Goal: Information Seeking & Learning: Compare options

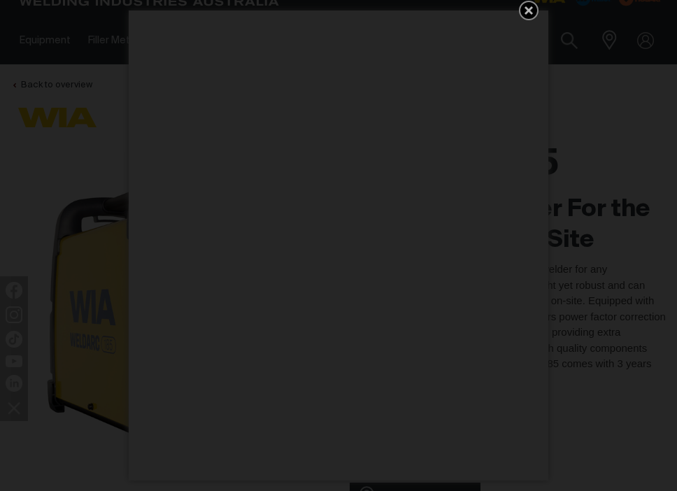
scroll to position [27, 0]
click at [529, 10] on icon "Get 5 WIA Welding Guides Free!" at bounding box center [529, 10] width 8 height 8
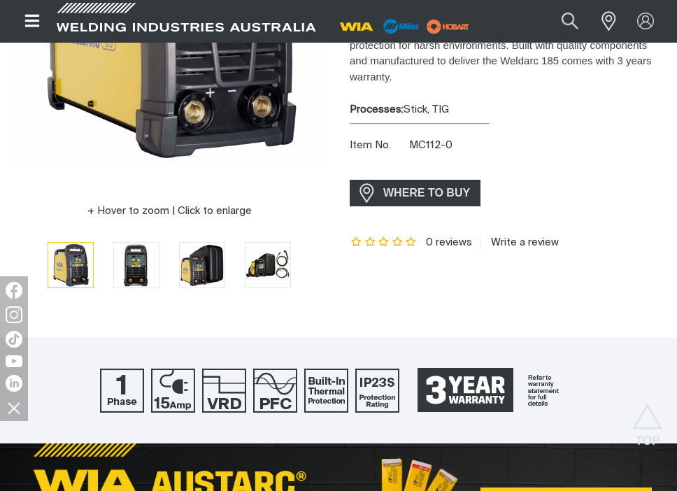
scroll to position [300, 0]
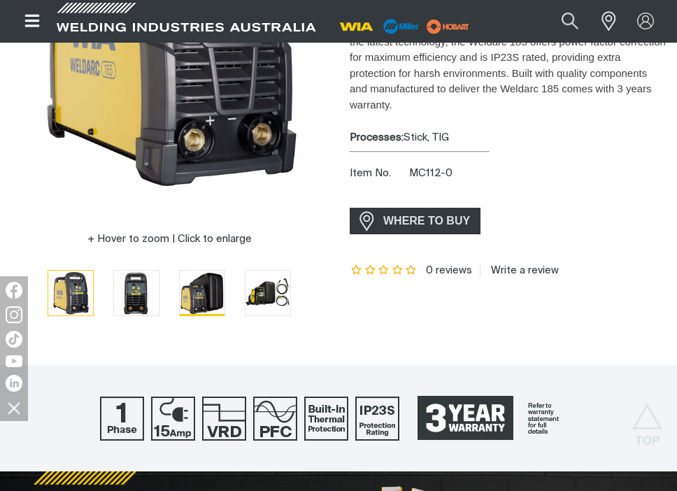
click at [202, 295] on img "Go to slide 3" at bounding box center [202, 293] width 45 height 45
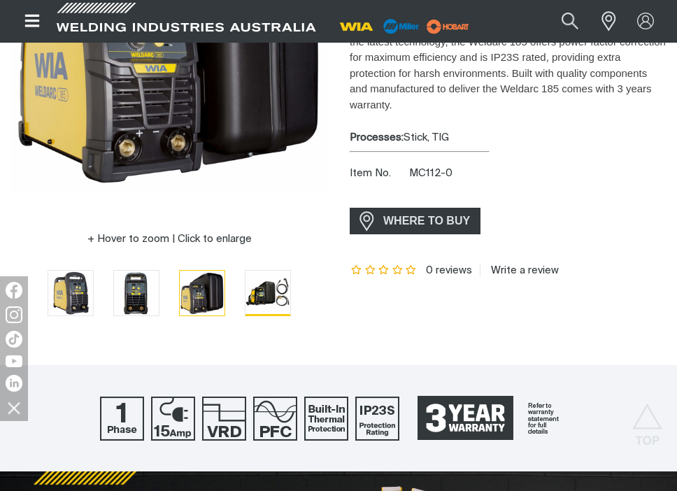
click at [260, 295] on img "Go to slide 4" at bounding box center [268, 293] width 45 height 45
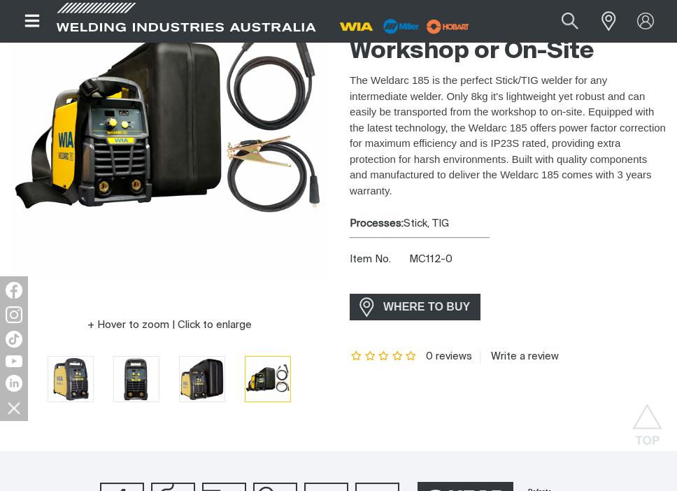
scroll to position [0, 0]
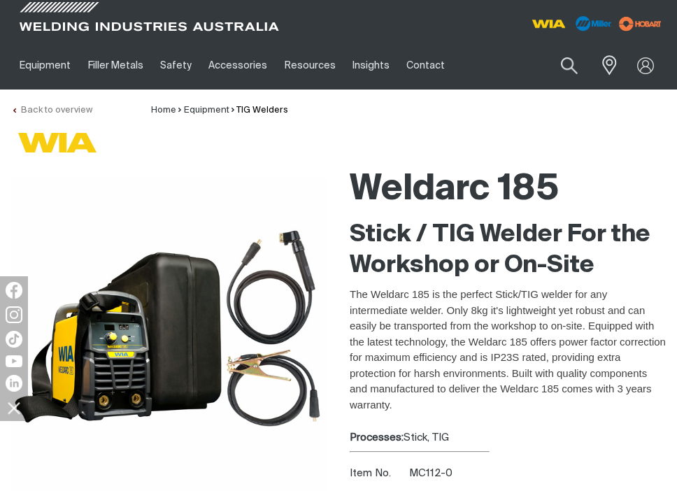
click at [38, 109] on link "Back to overview" at bounding box center [51, 110] width 81 height 9
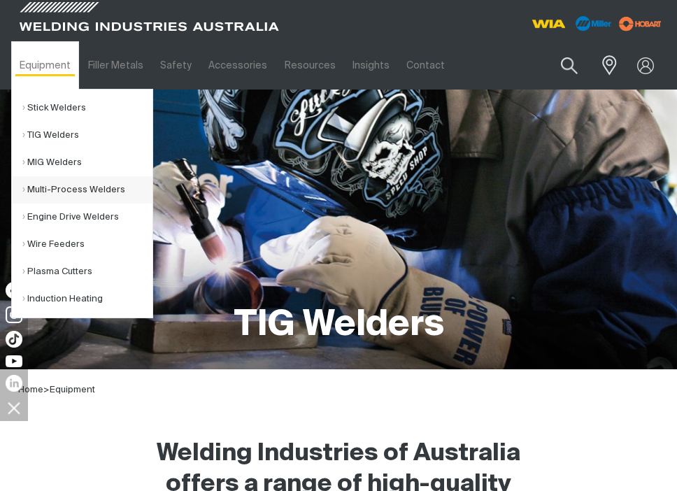
click at [51, 187] on link "Multi-Process Welders" at bounding box center [87, 189] width 130 height 27
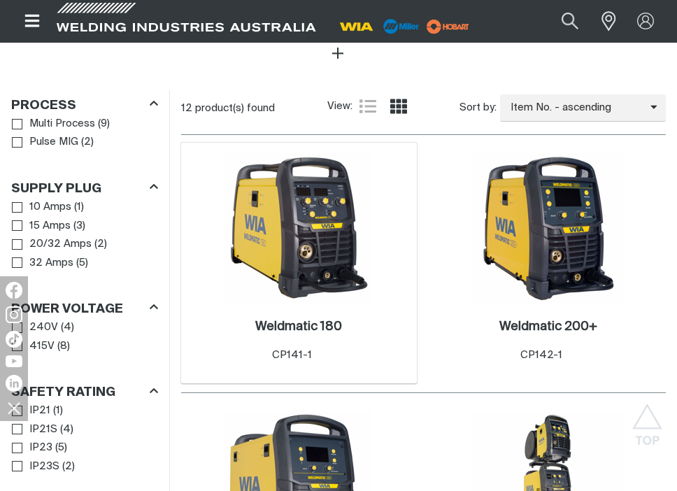
scroll to position [668, 0]
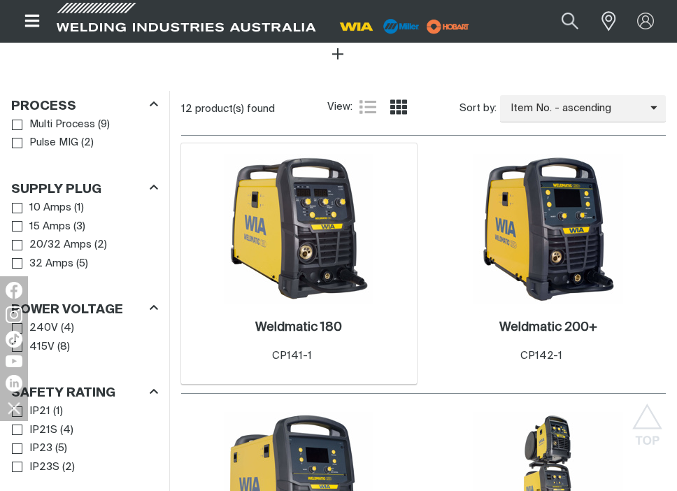
click at [320, 228] on img at bounding box center [299, 229] width 150 height 150
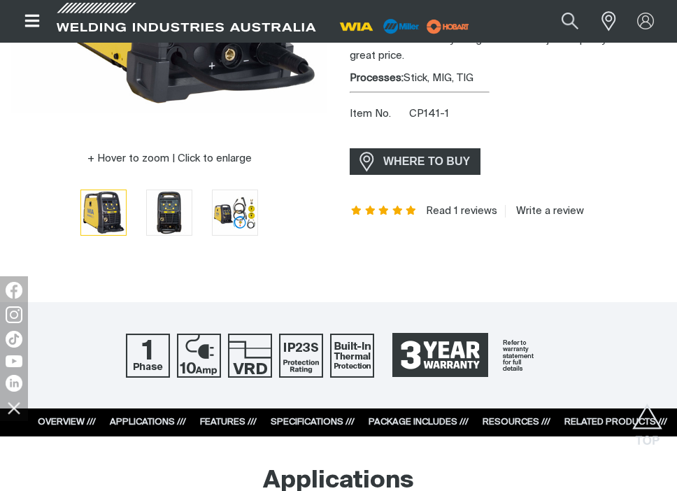
scroll to position [361, 0]
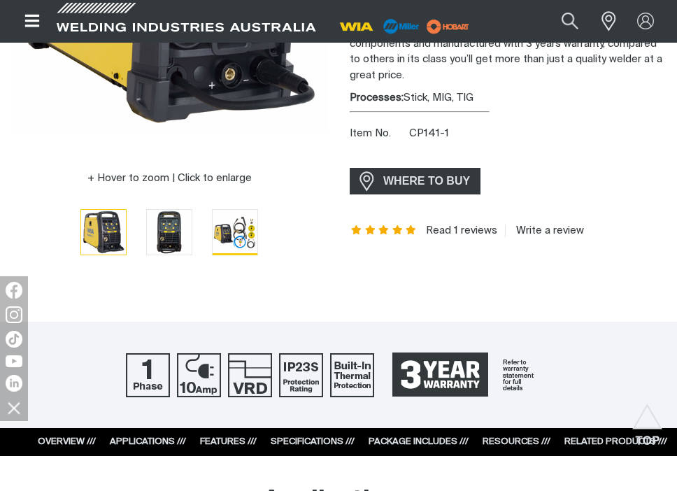
click at [227, 241] on img "Go to slide 3" at bounding box center [235, 232] width 45 height 45
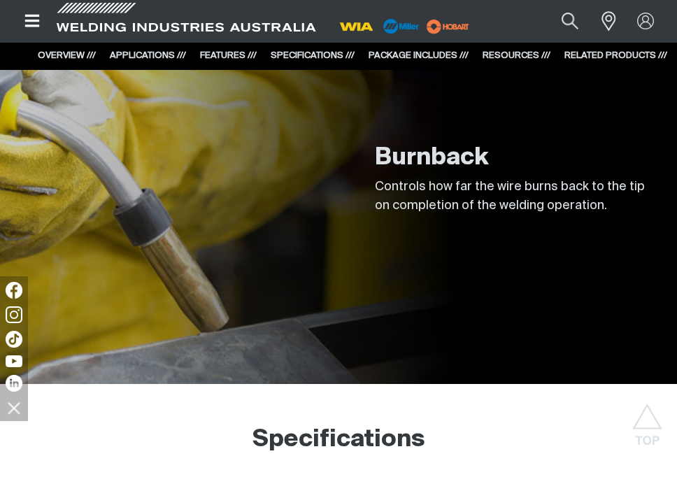
scroll to position [2990, 0]
